Goal: Task Accomplishment & Management: Manage account settings

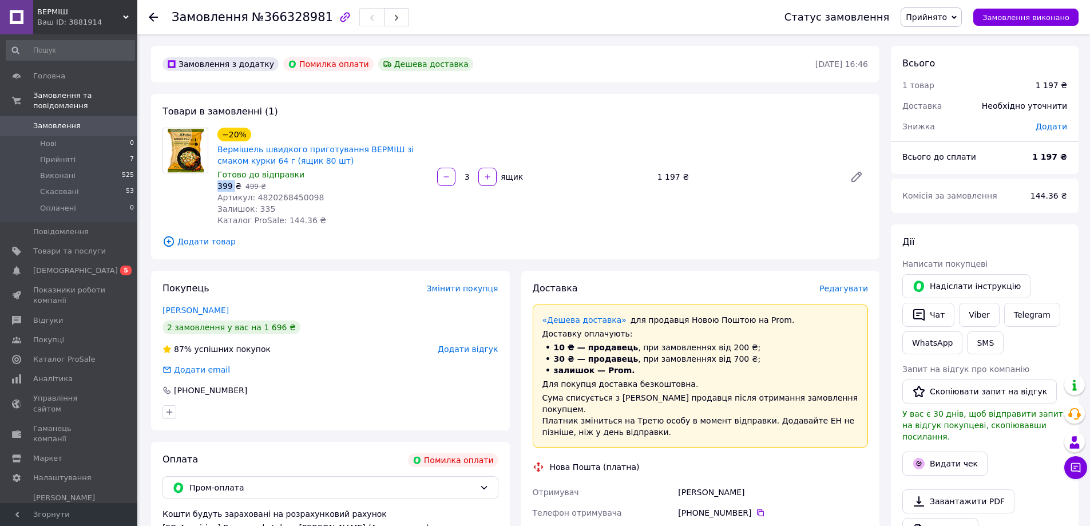
drag, startPoint x: 225, startPoint y: 189, endPoint x: 232, endPoint y: 189, distance: 6.9
click at [232, 189] on div "−20% Вермішель швидкого приготування ВЕРМІШ зі смаком курки 64 г (ящик 80 шт) Г…" at bounding box center [323, 176] width 220 height 103
click at [232, 189] on span "399 ₴" at bounding box center [229, 185] width 24 height 9
drag, startPoint x: 228, startPoint y: 188, endPoint x: 218, endPoint y: 189, distance: 10.4
click at [218, 189] on span "399 ₴" at bounding box center [229, 185] width 24 height 9
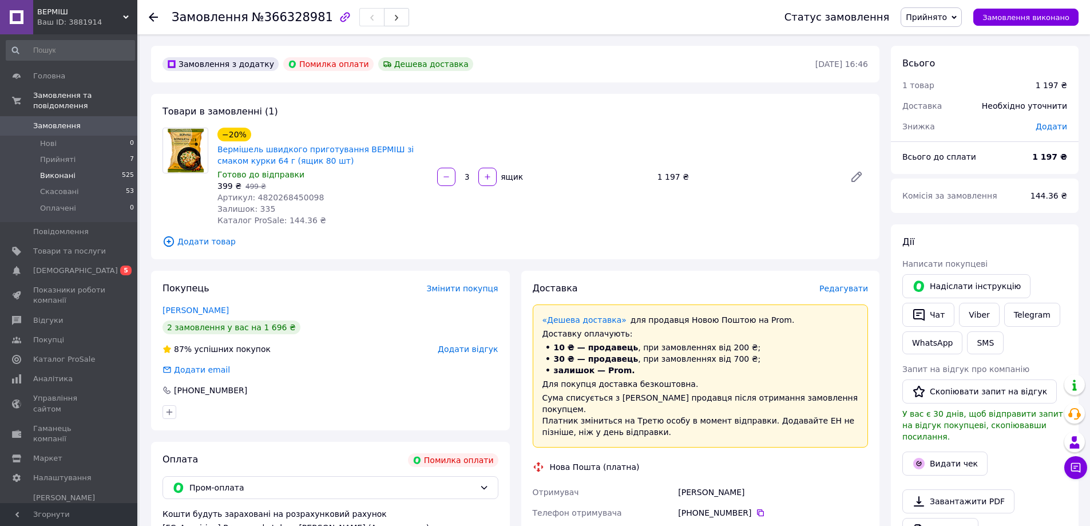
click at [51, 168] on li "Виконані 525" at bounding box center [70, 176] width 141 height 16
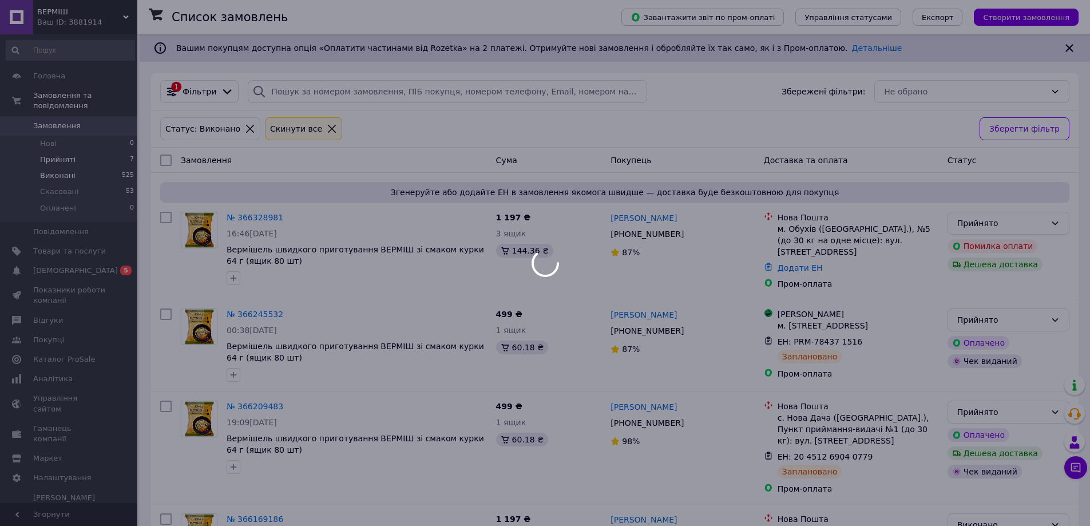
click at [57, 149] on div at bounding box center [545, 263] width 1090 height 526
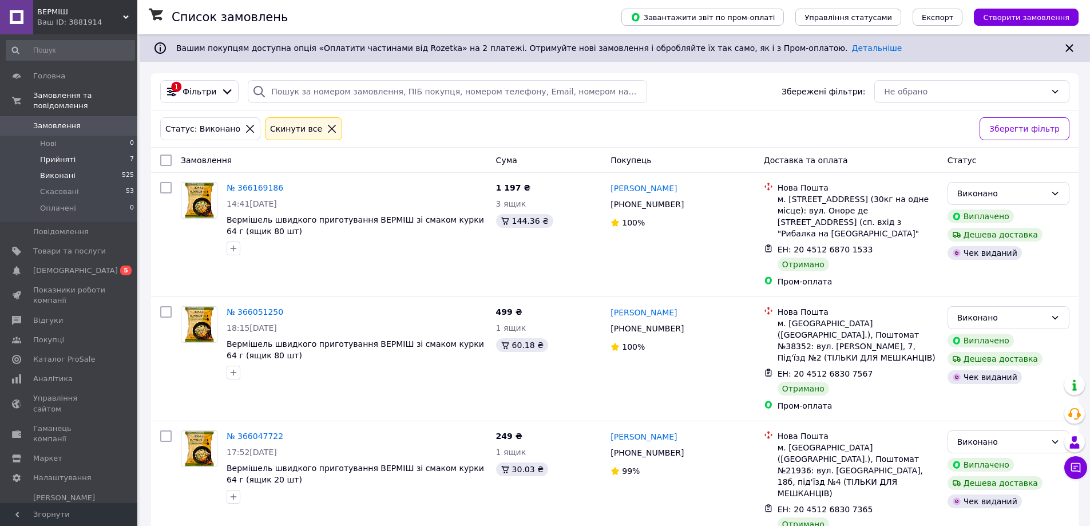
click at [66, 154] on span "Прийняті" at bounding box center [57, 159] width 35 height 10
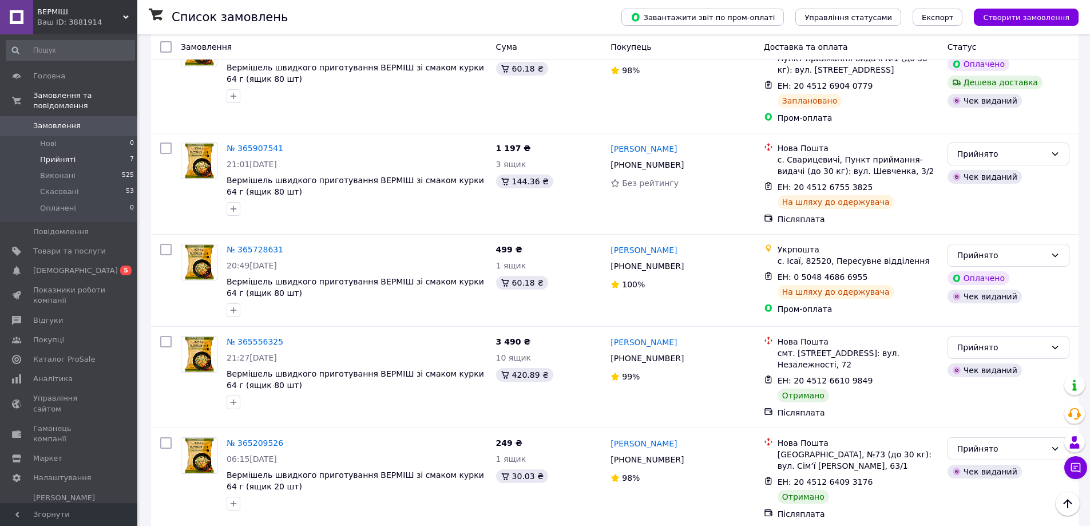
scroll to position [402, 0]
click at [997, 441] on div "Прийнято" at bounding box center [1001, 447] width 89 height 13
click at [969, 454] on li "Виконано" at bounding box center [1008, 458] width 121 height 21
click at [969, 343] on div "Прийнято" at bounding box center [1001, 346] width 89 height 13
click at [977, 365] on li "Виконано" at bounding box center [1008, 366] width 121 height 21
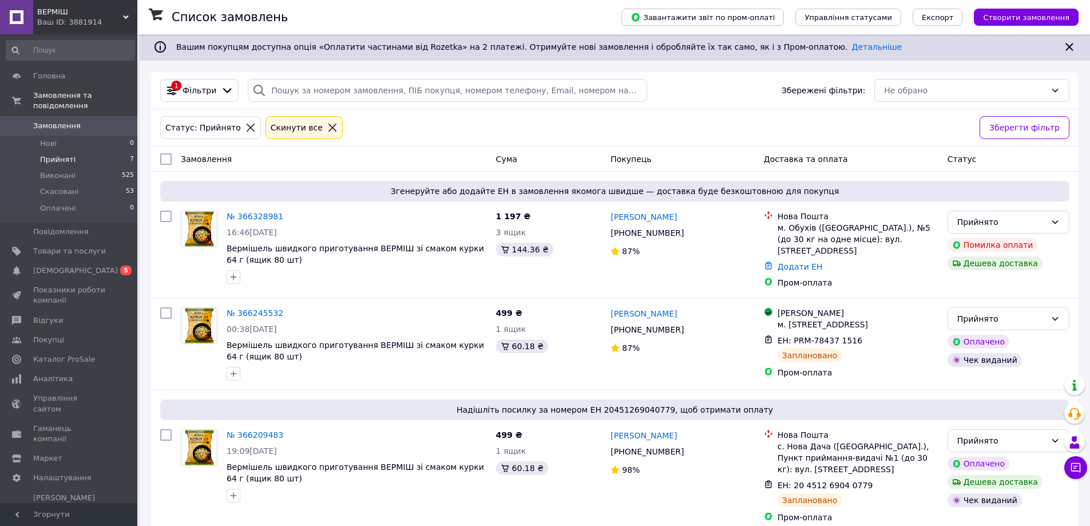
scroll to position [0, 0]
click at [74, 152] on li "Прийняті 7" at bounding box center [70, 160] width 141 height 16
click at [60, 170] on span "Виконані" at bounding box center [57, 175] width 35 height 10
